Goal: Check status

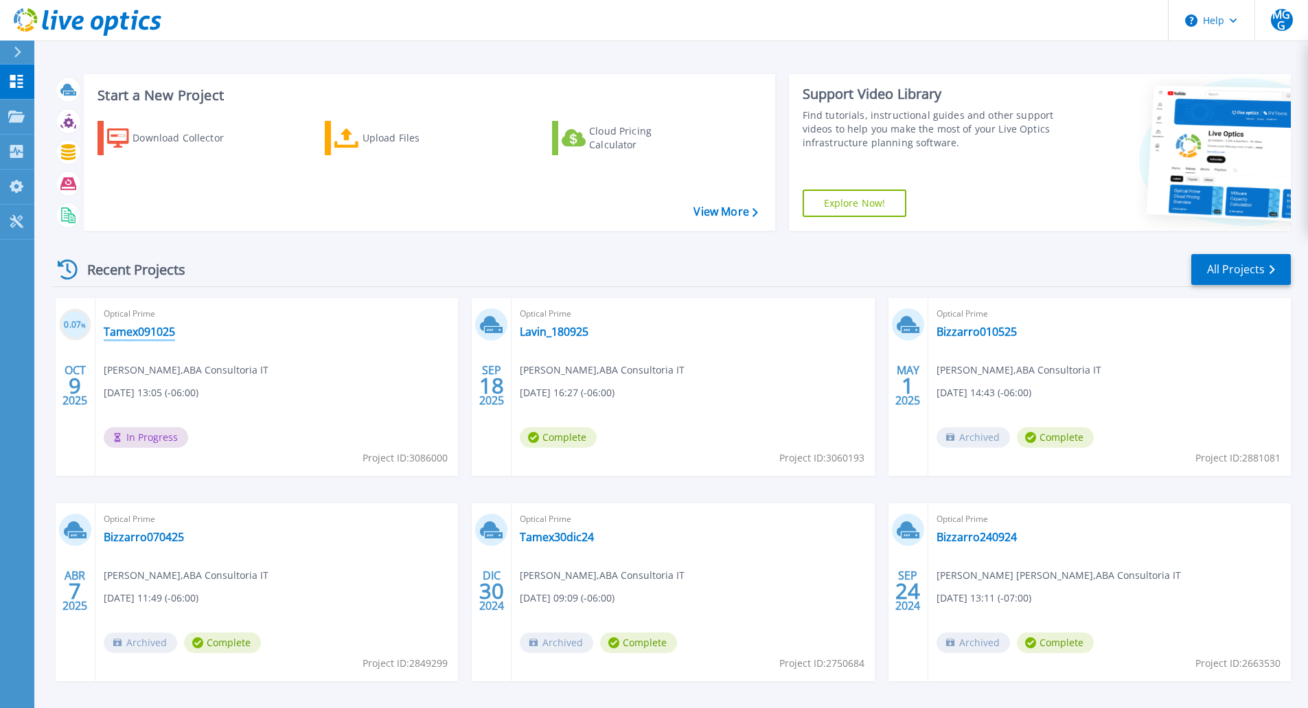
click at [133, 337] on link "Tamex091025" at bounding box center [139, 332] width 71 height 14
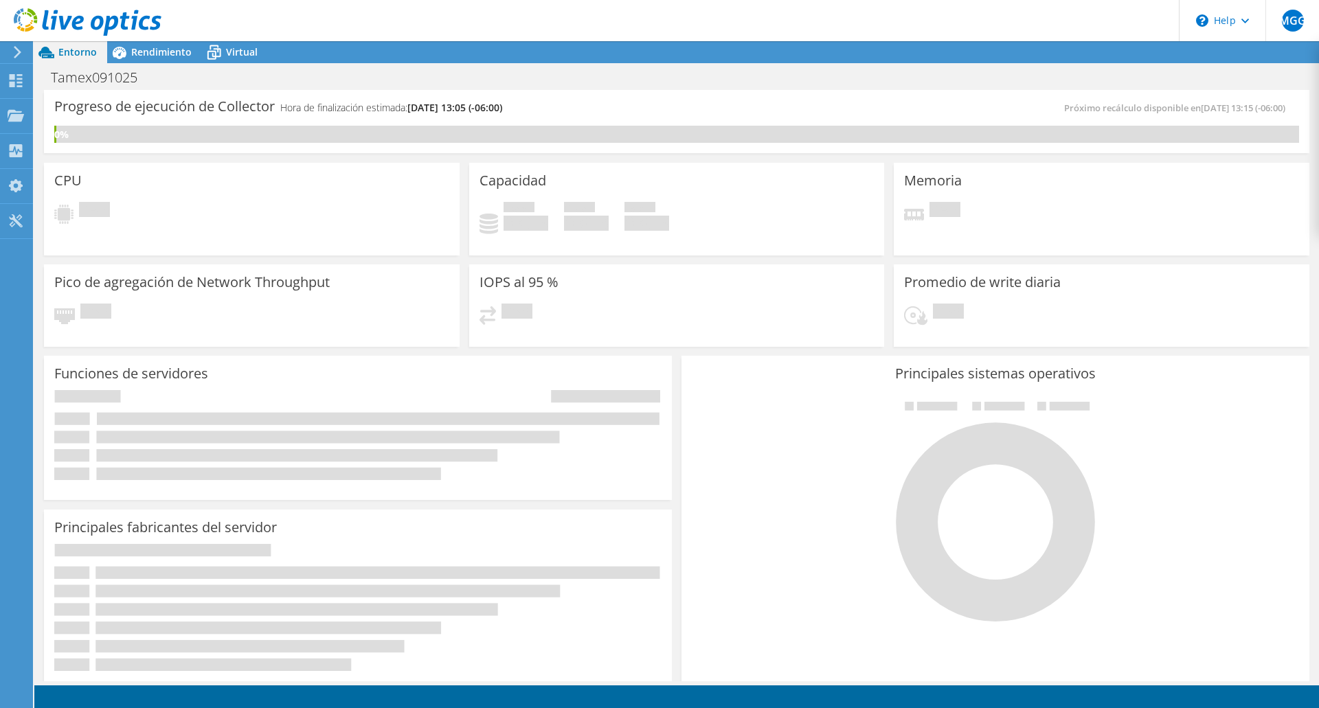
click at [71, 53] on span "Entorno" at bounding box center [77, 51] width 38 height 13
click at [17, 50] on use at bounding box center [18, 52] width 8 height 12
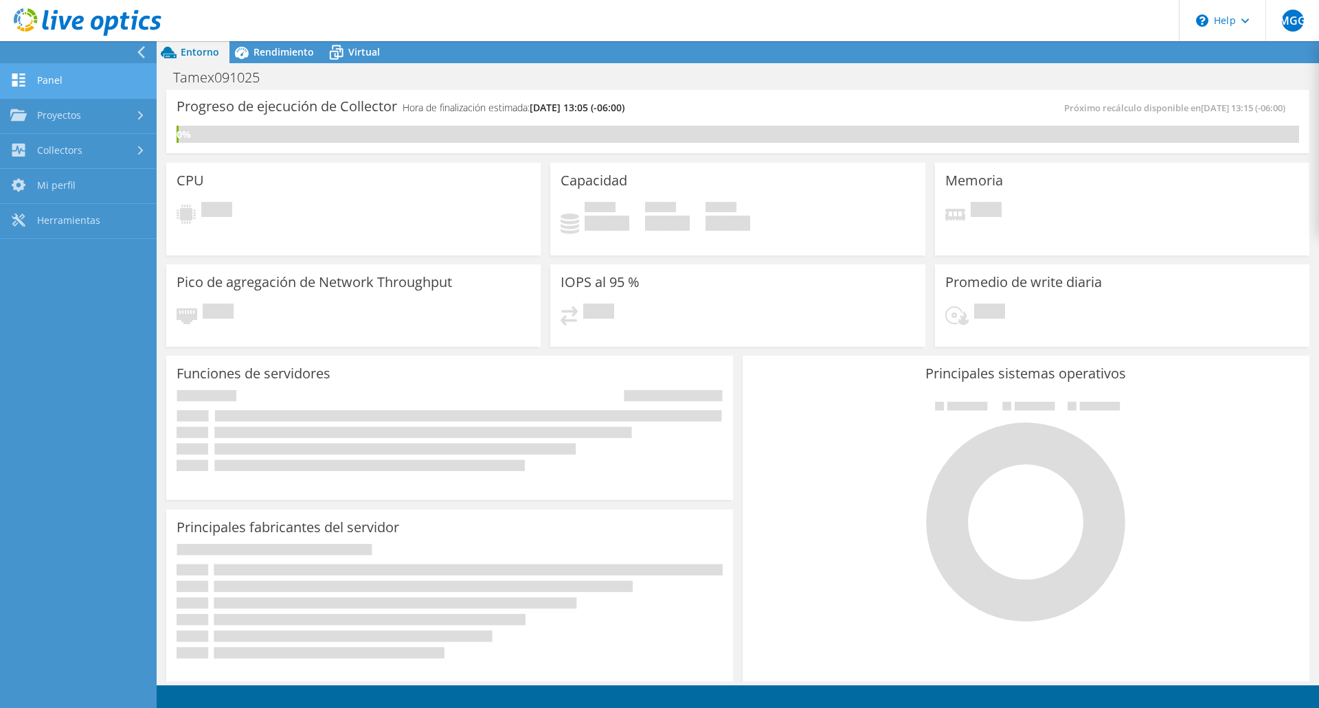
click at [54, 84] on link "Panel" at bounding box center [78, 81] width 157 height 35
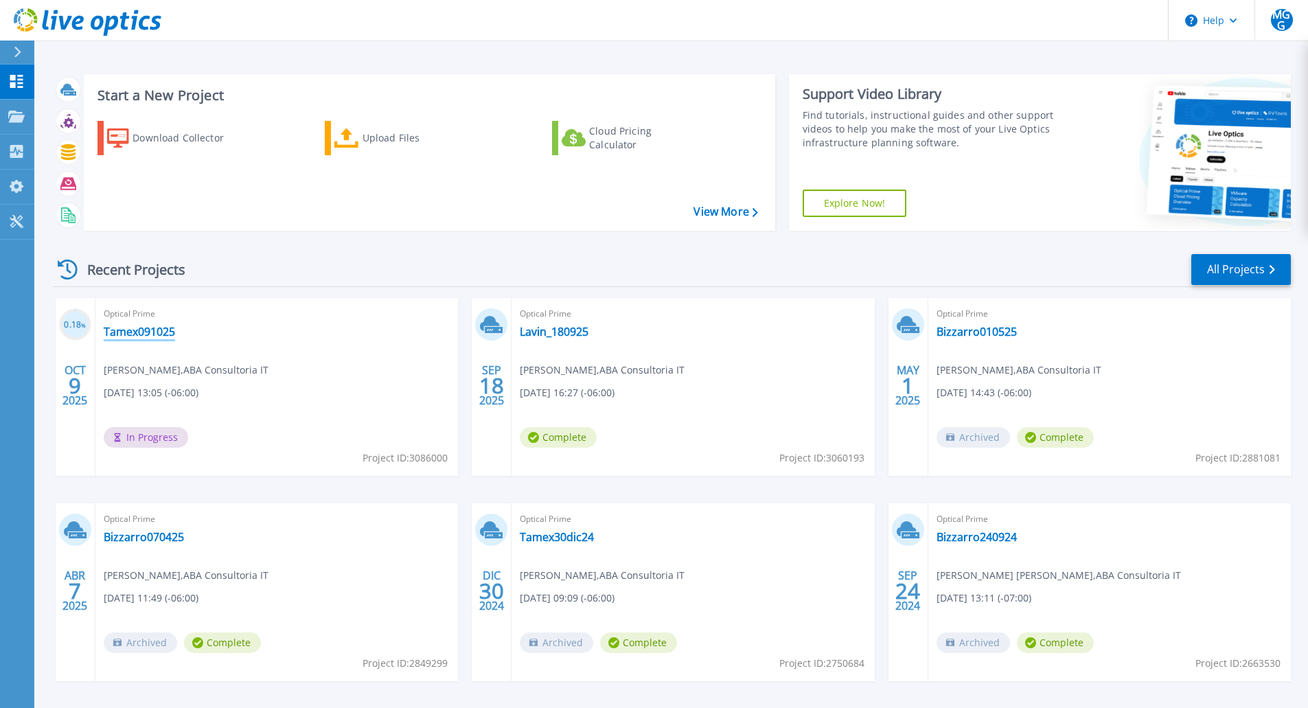
click at [141, 331] on link "Tamex091025" at bounding box center [139, 332] width 71 height 14
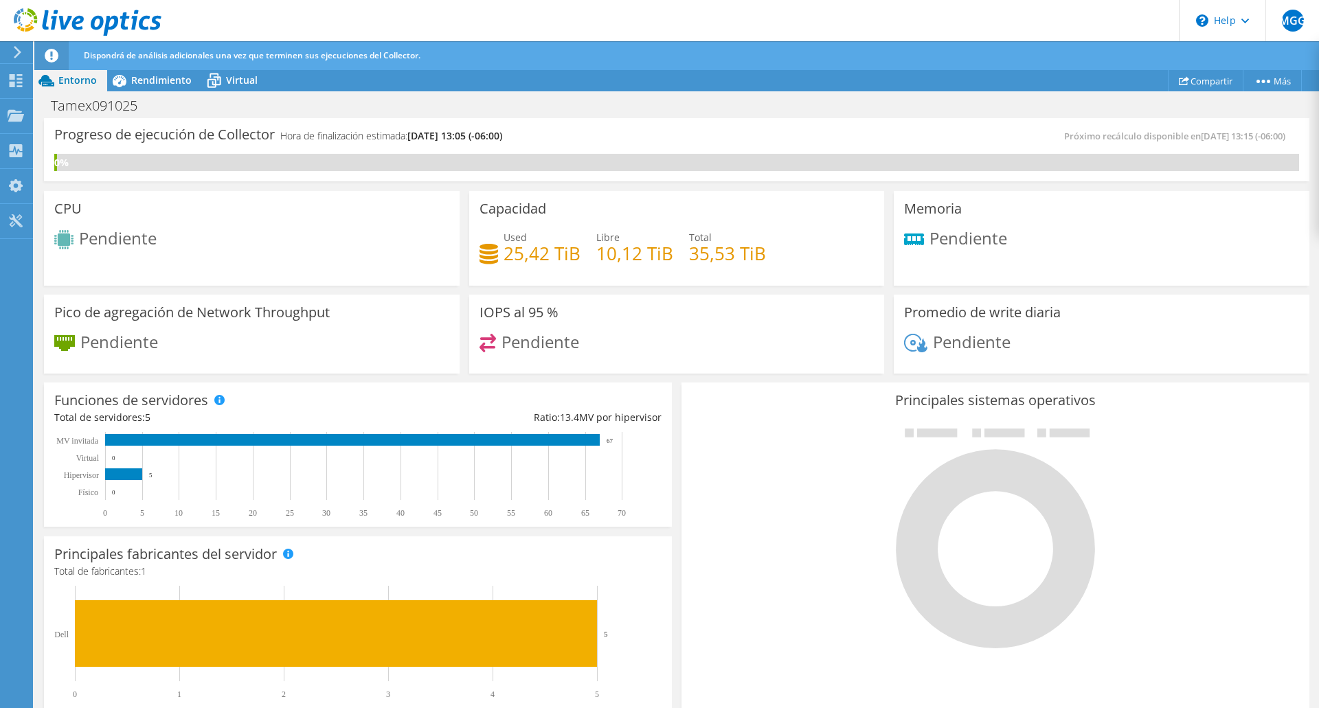
scroll to position [63, 0]
